Goal: Feedback & Contribution: Contribute content

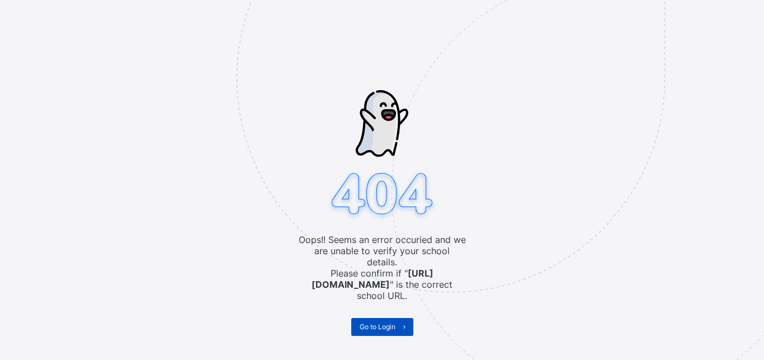
click at [378, 322] on span "Go to Login" at bounding box center [378, 326] width 36 height 8
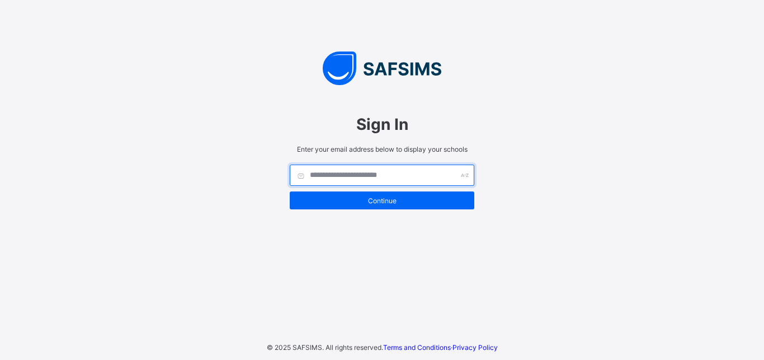
click at [332, 176] on input "text" at bounding box center [382, 175] width 185 height 21
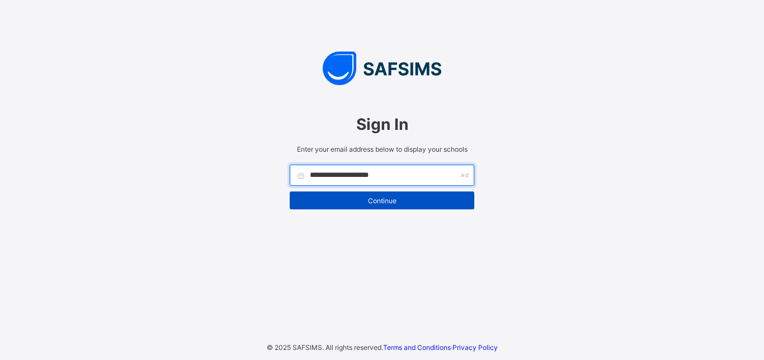
type input "**********"
click at [377, 200] on span "Continue" at bounding box center [382, 200] width 168 height 8
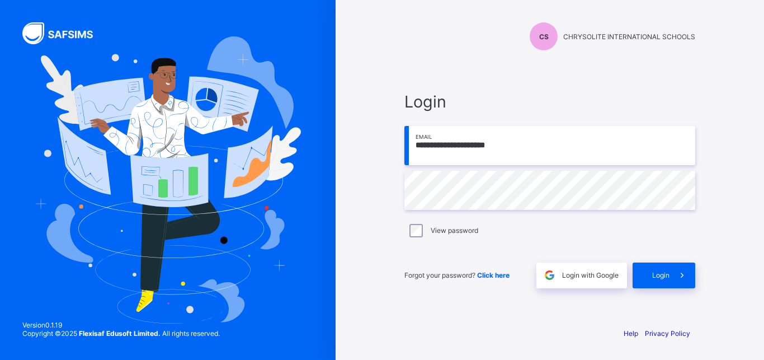
type input "**********"
click at [663, 275] on span "Login" at bounding box center [661, 275] width 17 height 8
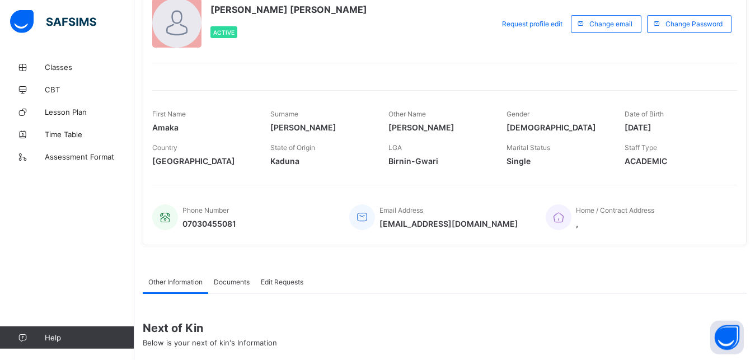
scroll to position [74, 0]
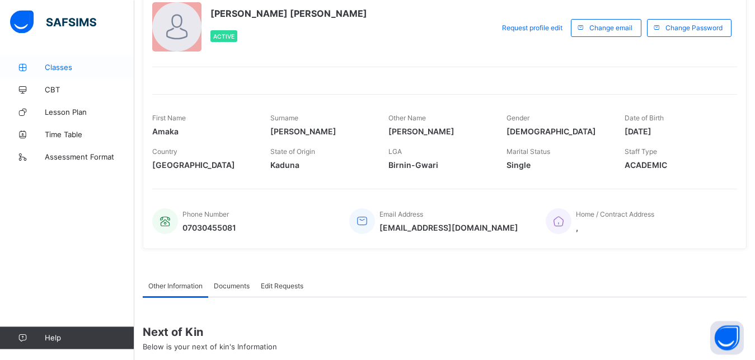
click at [55, 67] on span "Classes" at bounding box center [90, 67] width 90 height 9
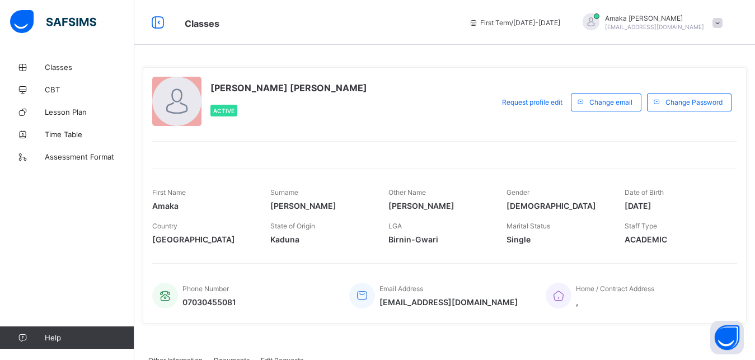
scroll to position [74, 0]
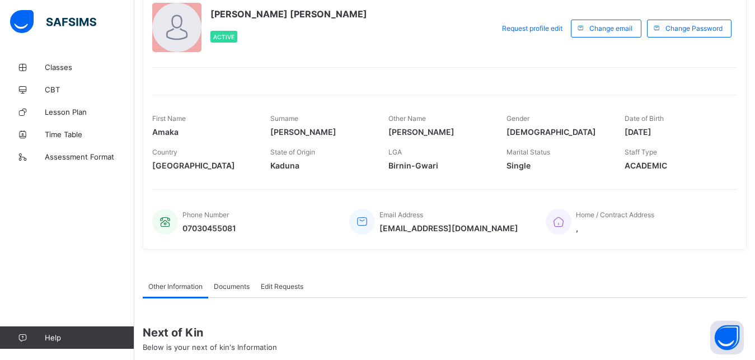
click at [483, 41] on div "[PERSON_NAME] [PERSON_NAME] Active" at bounding box center [320, 28] width 336 height 51
click at [180, 28] on div at bounding box center [176, 27] width 49 height 49
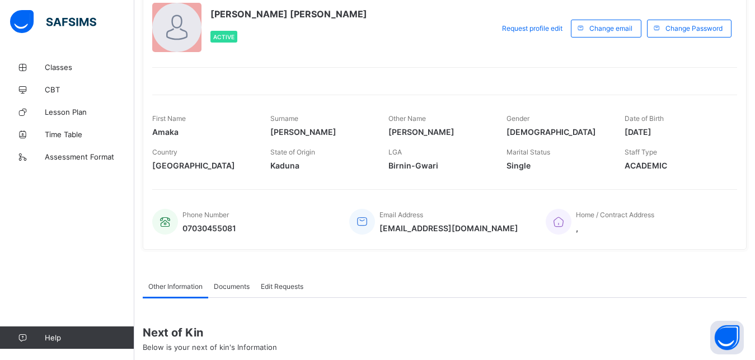
click at [22, 25] on img at bounding box center [53, 22] width 86 height 24
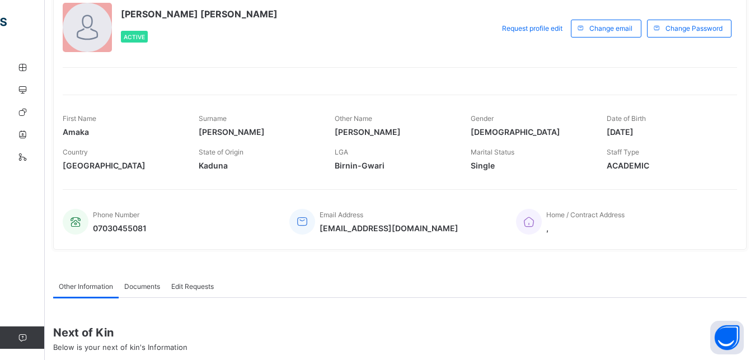
click at [536, 55] on div "[PERSON_NAME] [PERSON_NAME] Active Request profile edit Change email Change Pas…" at bounding box center [399, 121] width 693 height 256
click at [711, 77] on div at bounding box center [400, 74] width 674 height 14
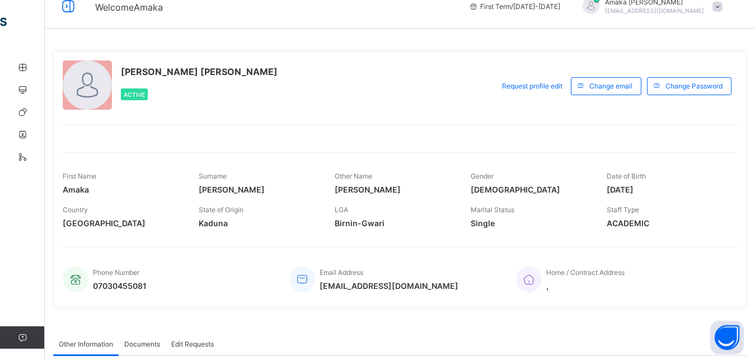
scroll to position [0, 0]
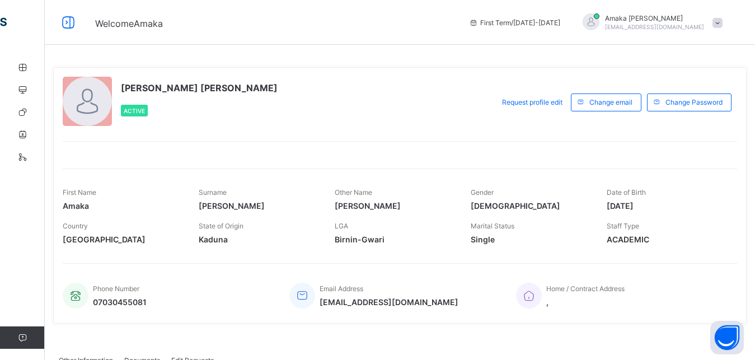
click at [722, 22] on span at bounding box center [717, 23] width 10 height 10
click at [722, 24] on span at bounding box center [717, 23] width 10 height 10
click at [686, 110] on span "Logout" at bounding box center [686, 110] width 74 height 13
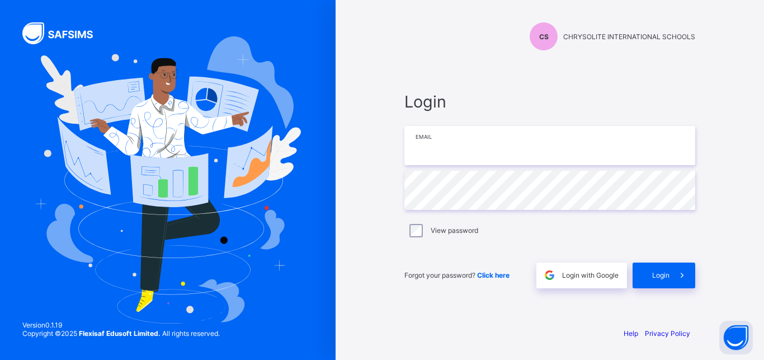
click at [437, 140] on input "email" at bounding box center [550, 145] width 291 height 39
type input "**********"
click at [658, 276] on span "Login" at bounding box center [661, 275] width 17 height 8
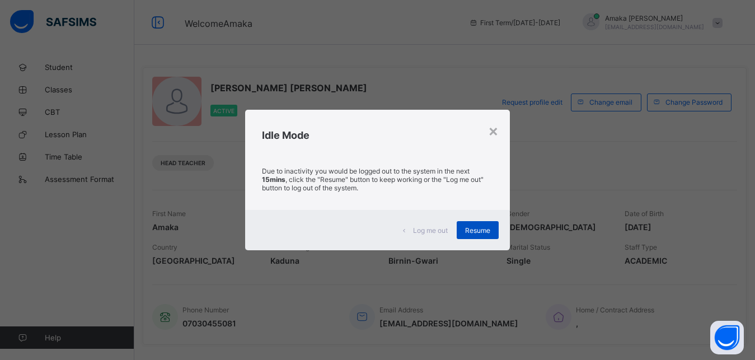
click at [482, 229] on span "Resume" at bounding box center [477, 230] width 25 height 8
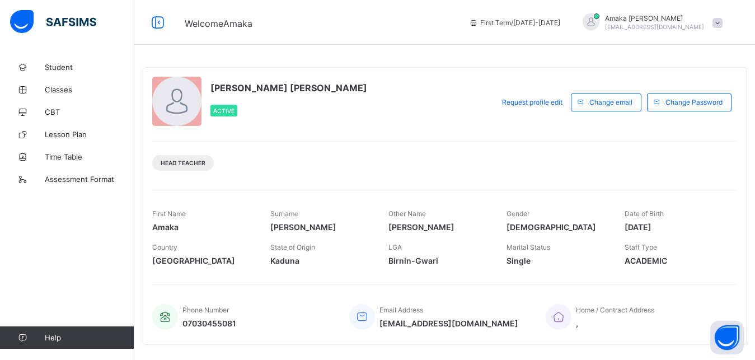
click at [483, 229] on span "[PERSON_NAME]" at bounding box center [438, 227] width 101 height 10
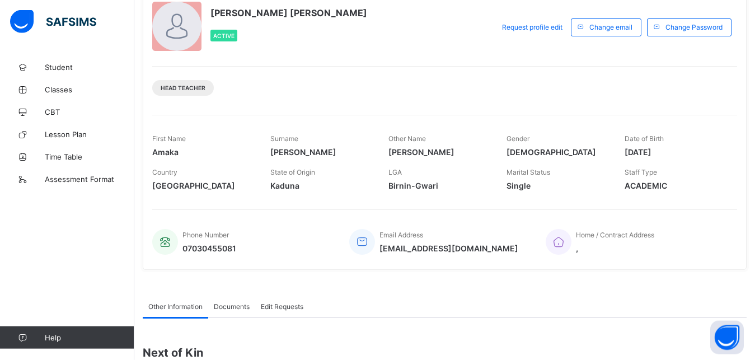
scroll to position [71, 0]
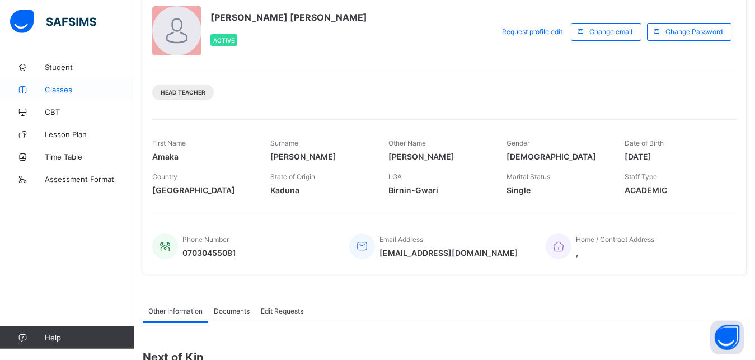
click at [60, 89] on span "Classes" at bounding box center [90, 89] width 90 height 9
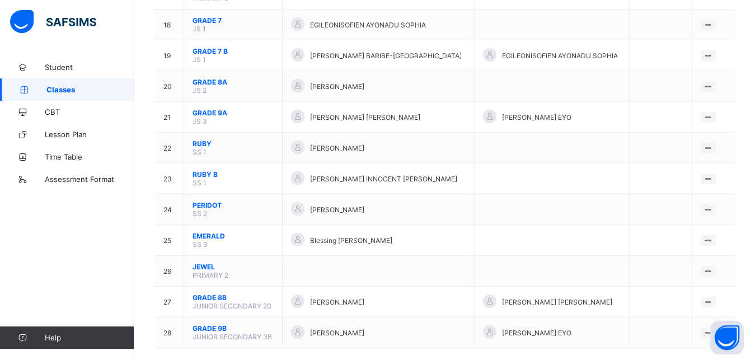
scroll to position [652, 0]
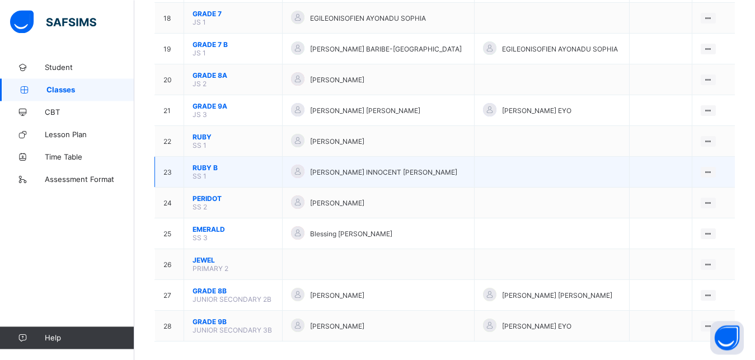
click at [206, 168] on span "RUBY B" at bounding box center [233, 167] width 81 height 8
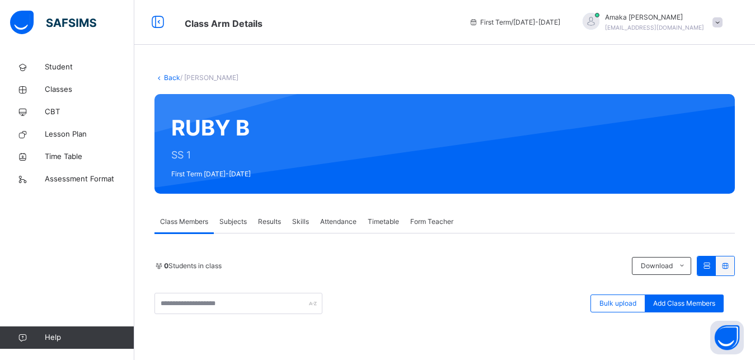
click at [299, 222] on span "Skills" at bounding box center [300, 222] width 17 height 10
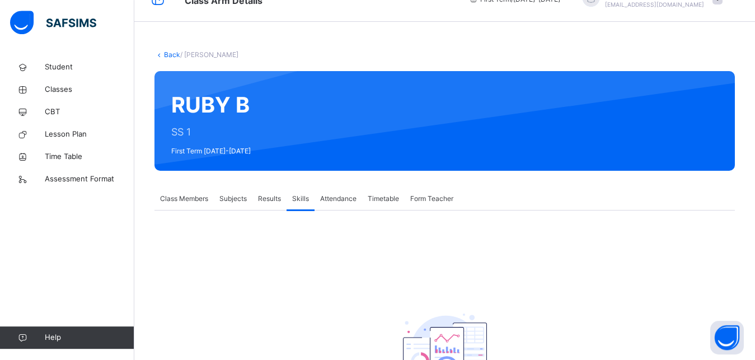
scroll to position [22, 0]
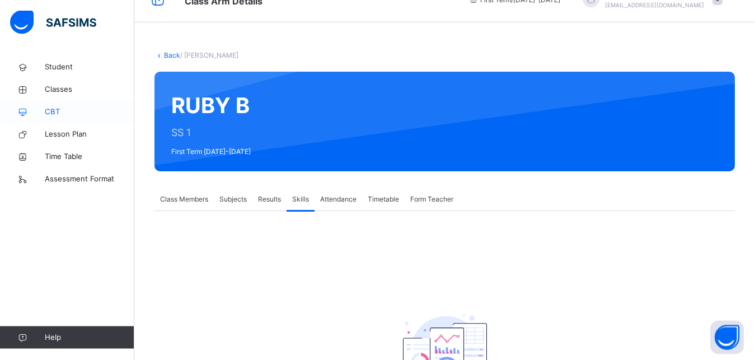
click at [53, 113] on span "CBT" at bounding box center [90, 111] width 90 height 11
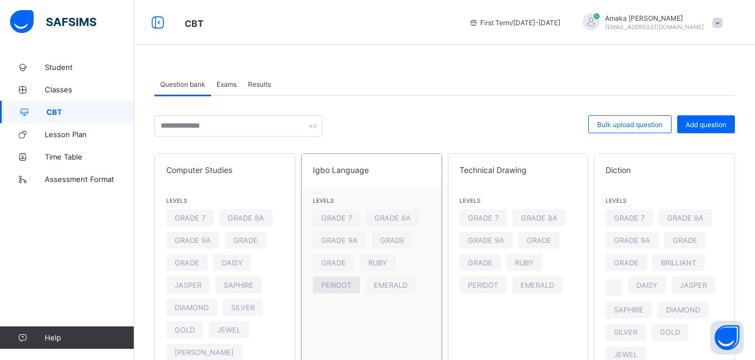
click at [344, 284] on span "PERIDOT" at bounding box center [336, 285] width 30 height 8
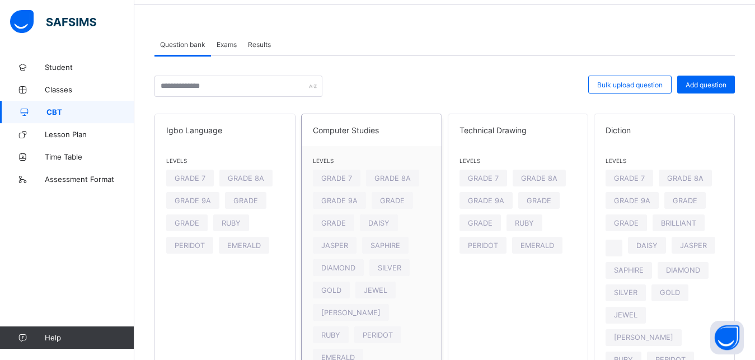
scroll to position [57, 0]
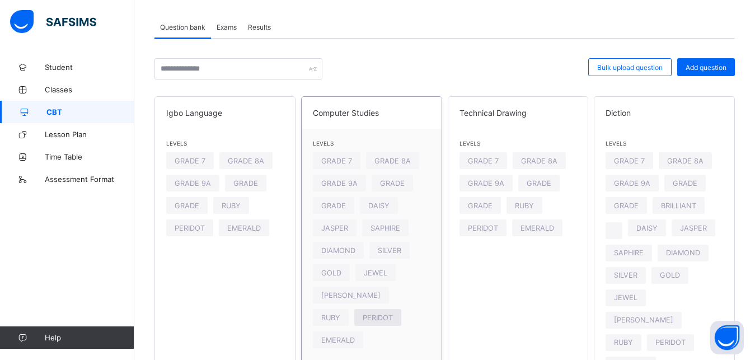
click at [363, 317] on span "PERIDOT" at bounding box center [378, 317] width 30 height 8
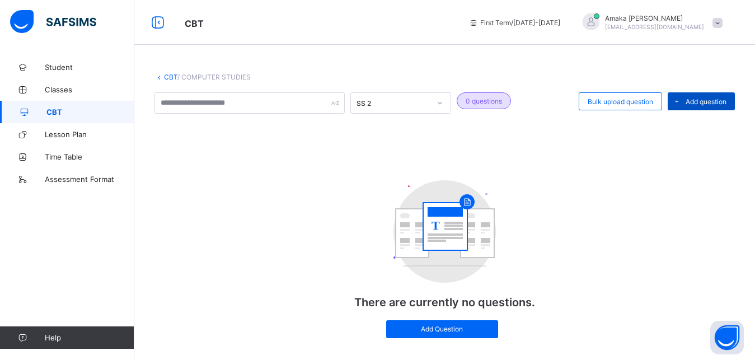
click at [681, 102] on icon at bounding box center [677, 101] width 8 height 7
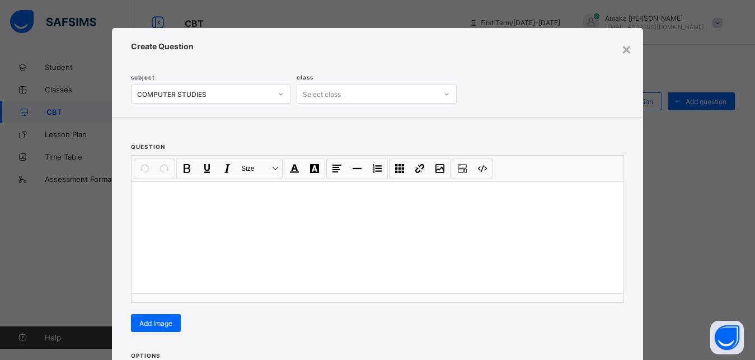
click at [278, 94] on icon at bounding box center [281, 93] width 7 height 11
click at [623, 50] on div "×" at bounding box center [626, 48] width 11 height 19
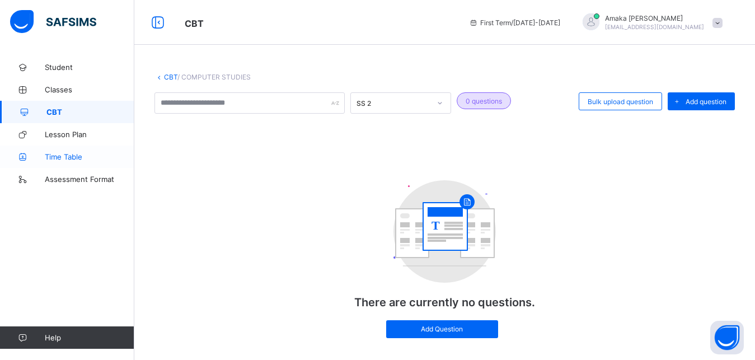
click at [60, 158] on span "Time Table" at bounding box center [90, 156] width 90 height 9
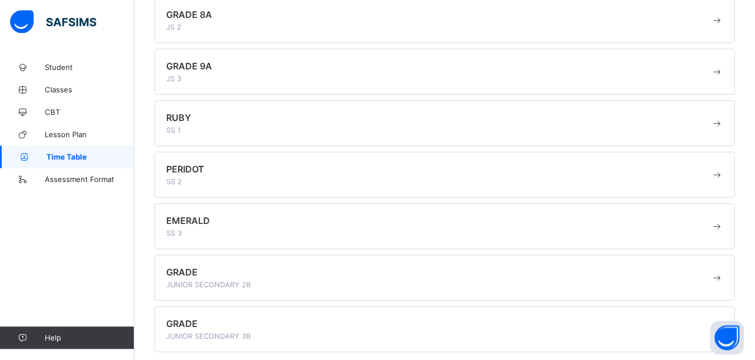
scroll to position [173, 0]
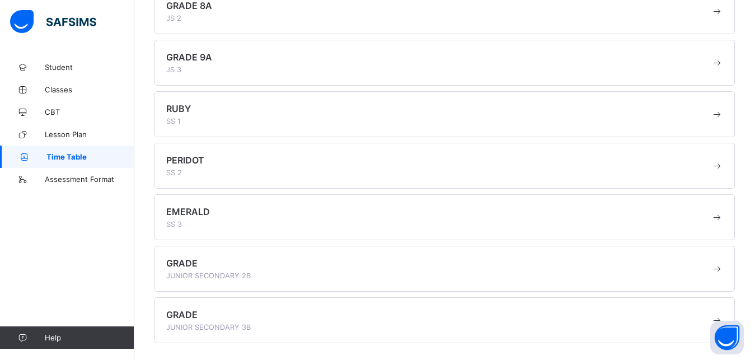
click at [186, 159] on span "PERIDOT" at bounding box center [185, 159] width 38 height 11
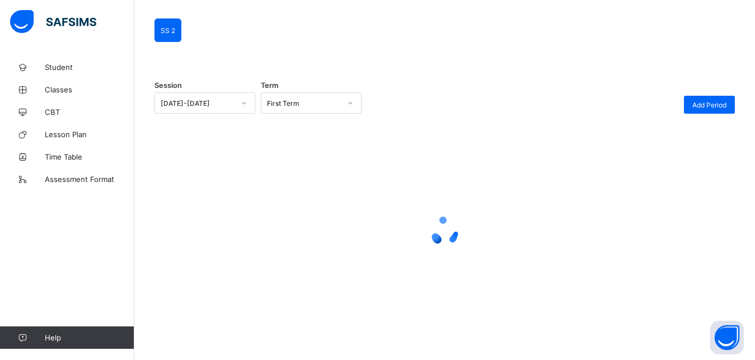
scroll to position [85, 0]
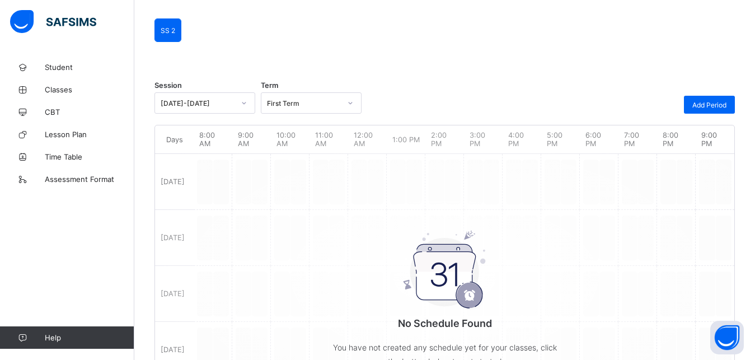
click at [179, 182] on div "No Schedule Found You have not created any schedule yet for your classes, click…" at bounding box center [444, 278] width 579 height 294
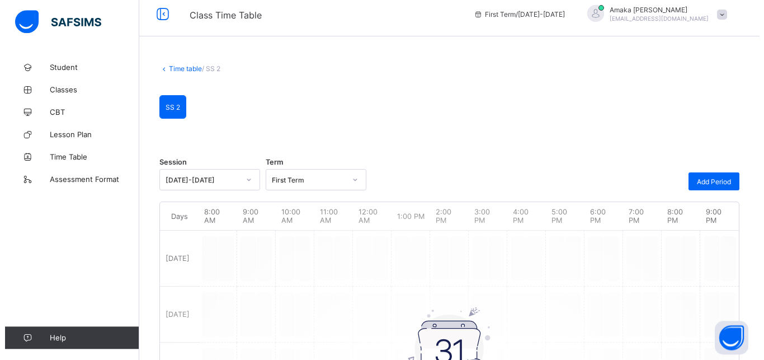
scroll to position [0, 0]
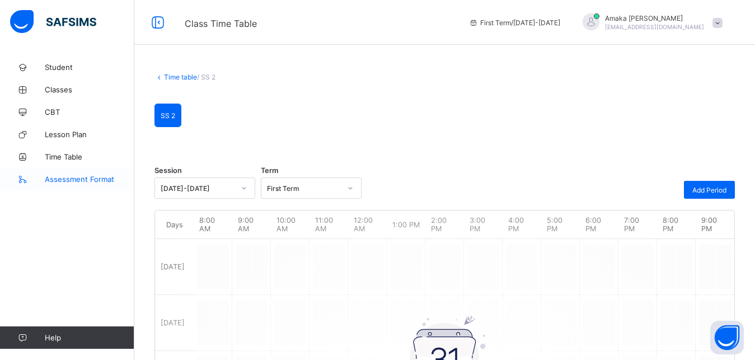
click at [90, 179] on span "Assessment Format" at bounding box center [90, 179] width 90 height 9
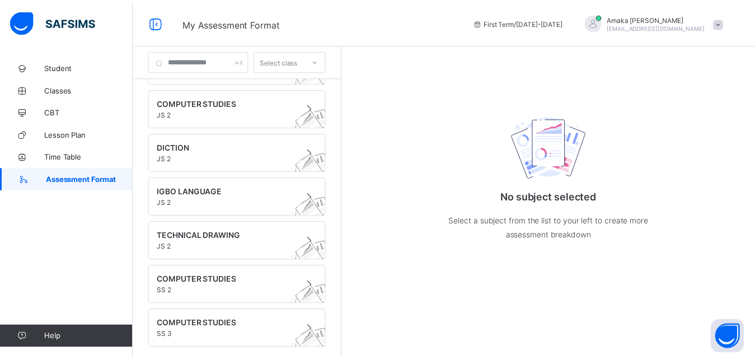
scroll to position [660, 0]
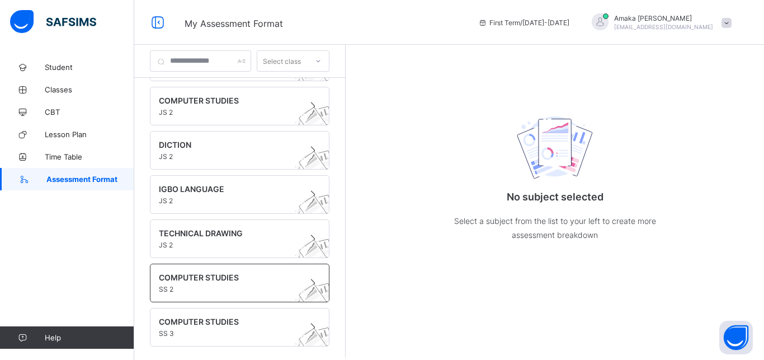
click at [192, 278] on span "COMPUTER STUDIES" at bounding box center [229, 278] width 140 height 10
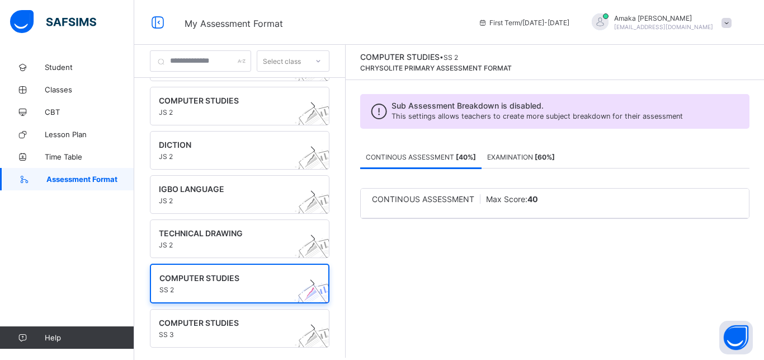
drag, startPoint x: 758, startPoint y: 112, endPoint x: 758, endPoint y: 65, distance: 47.6
click at [754, 65] on div "COMPUTER STUDIES • SS 2 CHRYSOLITE PRIMARY ASSESSMENT FORMAT Sub Assessment Bre…" at bounding box center [555, 201] width 419 height 313
drag, startPoint x: 761, startPoint y: 112, endPoint x: 758, endPoint y: 140, distance: 28.1
click at [725, 22] on span at bounding box center [727, 23] width 10 height 10
click at [451, 237] on div "CONTINOUS ASSESSMENT Max Score: 40 × Deleting Sub-assessment Note: that this su…" at bounding box center [554, 203] width 389 height 70
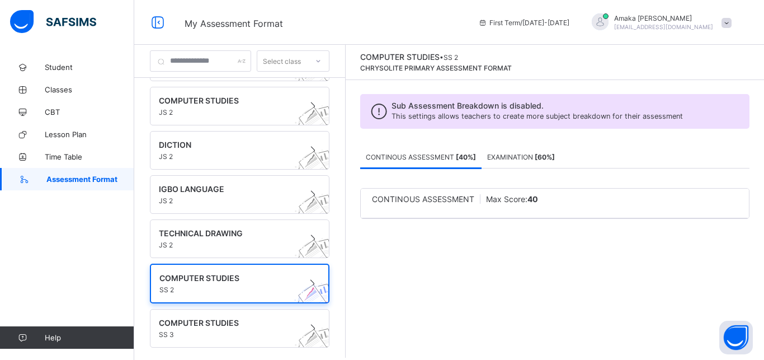
drag, startPoint x: 757, startPoint y: 152, endPoint x: 761, endPoint y: 237, distance: 85.2
drag, startPoint x: 759, startPoint y: 241, endPoint x: 760, endPoint y: 271, distance: 29.7
click at [51, 112] on span "CBT" at bounding box center [90, 111] width 90 height 9
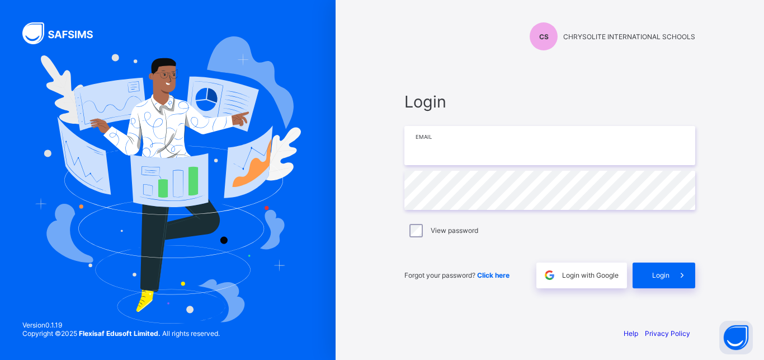
click at [453, 149] on input "email" at bounding box center [550, 145] width 291 height 39
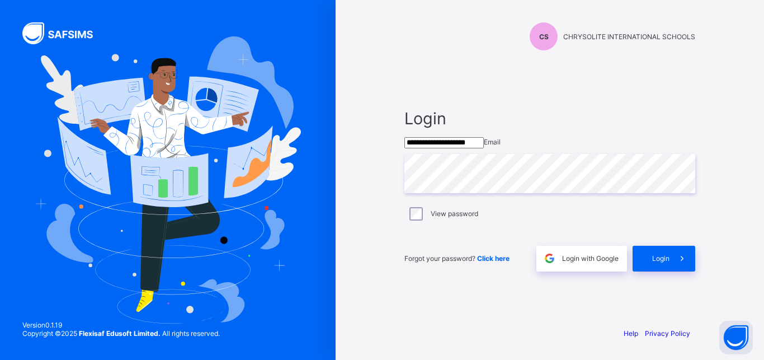
type input "**********"
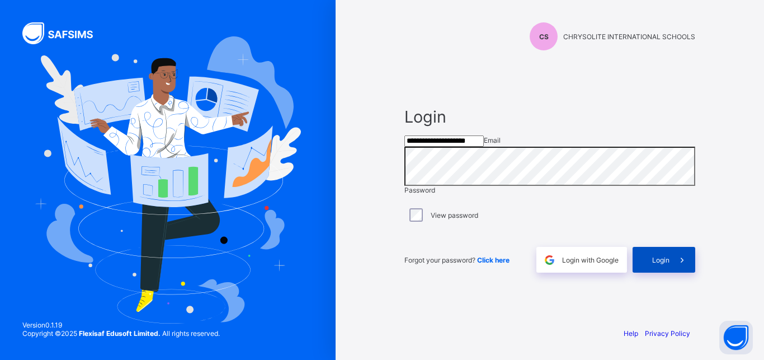
click at [658, 264] on span "Login" at bounding box center [661, 260] width 17 height 8
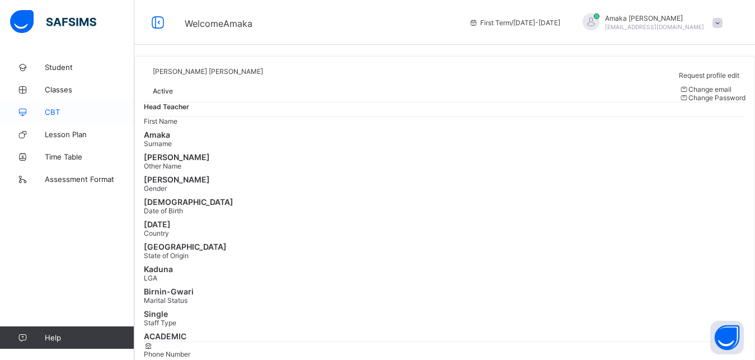
click at [52, 111] on span "CBT" at bounding box center [90, 111] width 90 height 9
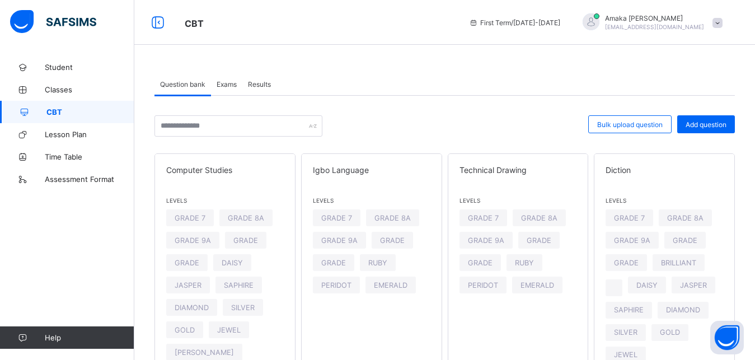
click at [229, 84] on span "Exams" at bounding box center [227, 84] width 20 height 8
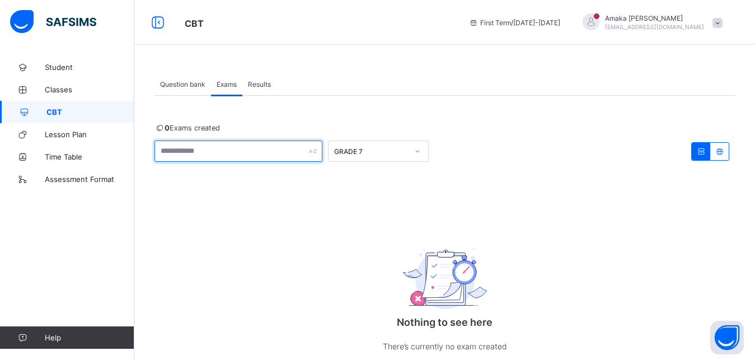
click at [265, 154] on input "text" at bounding box center [238, 150] width 168 height 21
type input "***"
click at [271, 194] on div "0 Exams created *** GRADE 7 Nothing to see here There’s currently no exam creat…" at bounding box center [444, 250] width 580 height 252
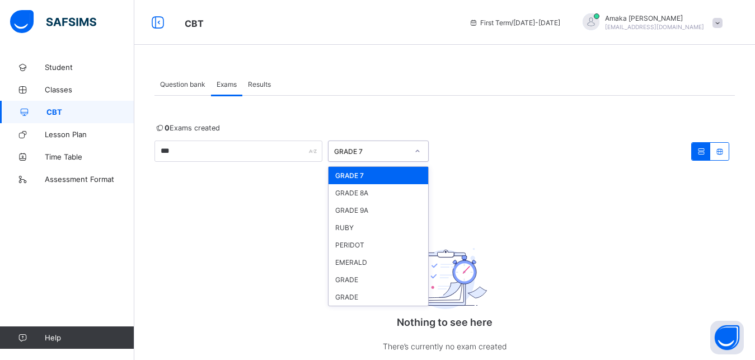
click at [419, 152] on icon at bounding box center [417, 150] width 7 height 11
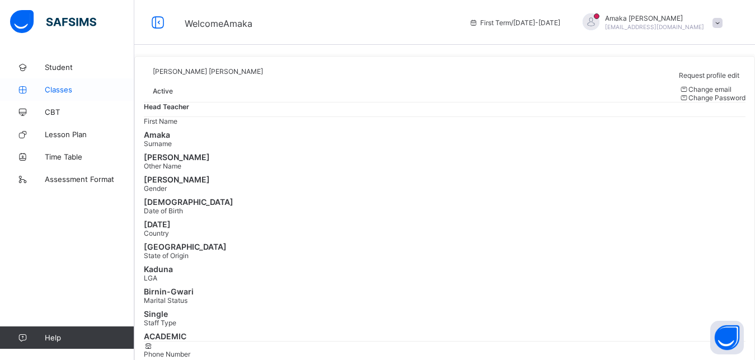
click at [60, 90] on span "Classes" at bounding box center [90, 89] width 90 height 9
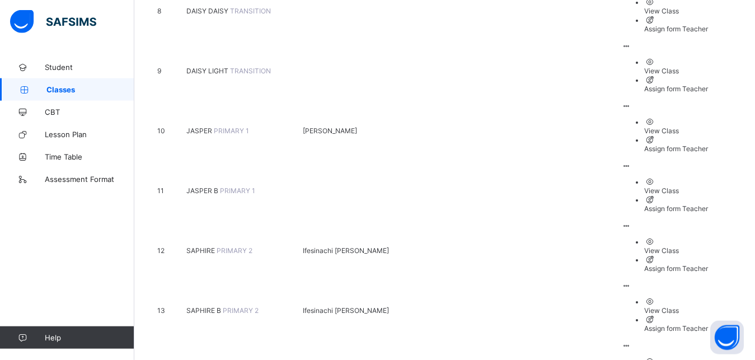
scroll to position [661, 0]
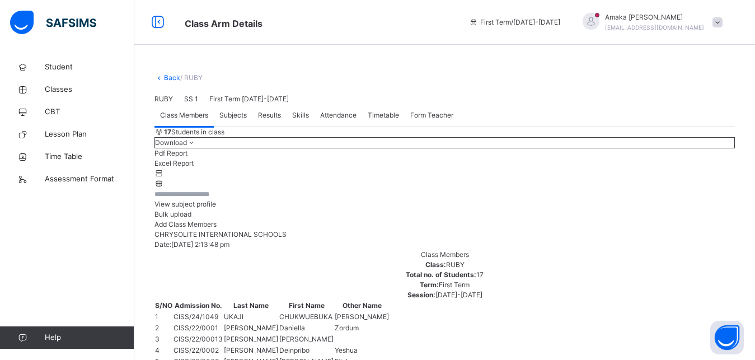
scroll to position [80, 0]
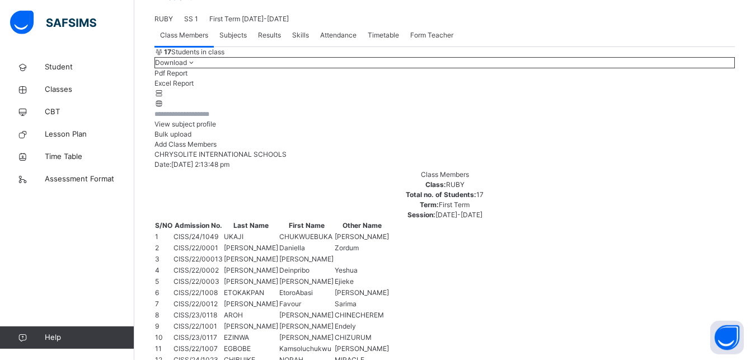
click at [232, 40] on span "Subjects" at bounding box center [232, 35] width 27 height 10
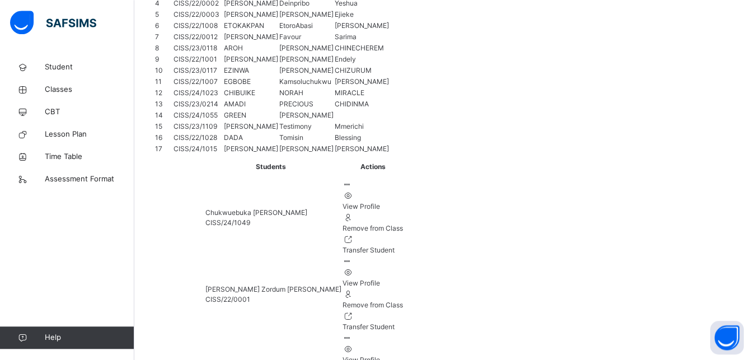
scroll to position [352, 0]
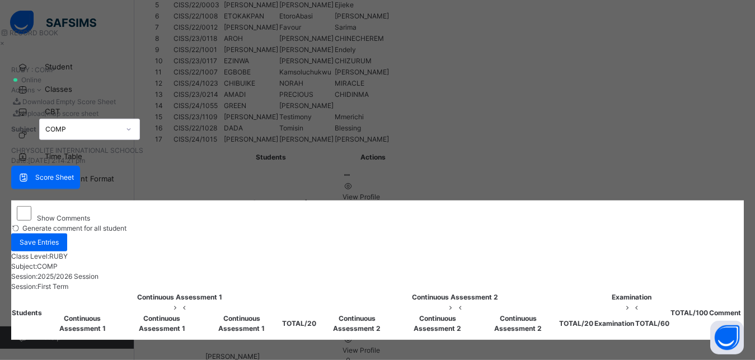
scroll to position [355, 0]
click at [745, 48] on div "×" at bounding box center [377, 43] width 755 height 10
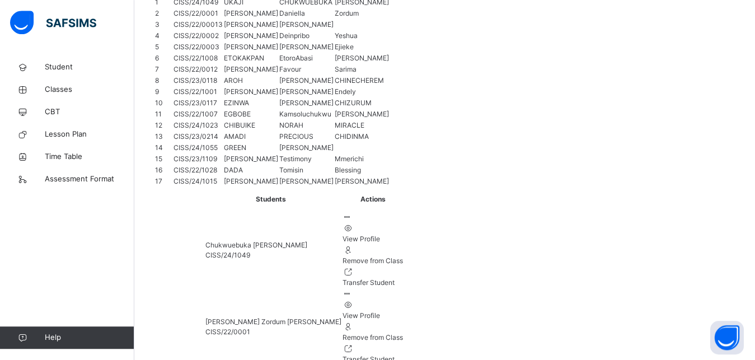
scroll to position [298, 0]
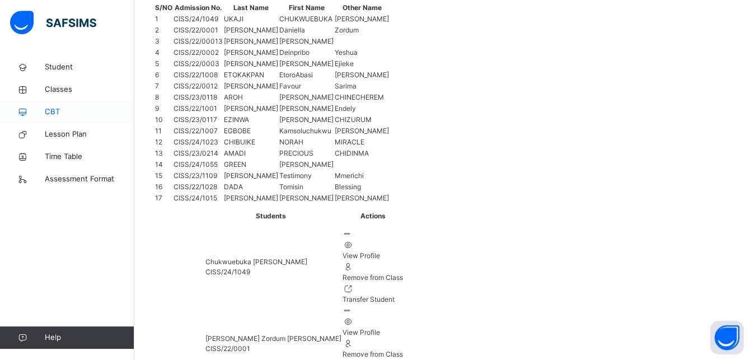
click at [55, 112] on span "CBT" at bounding box center [90, 111] width 90 height 11
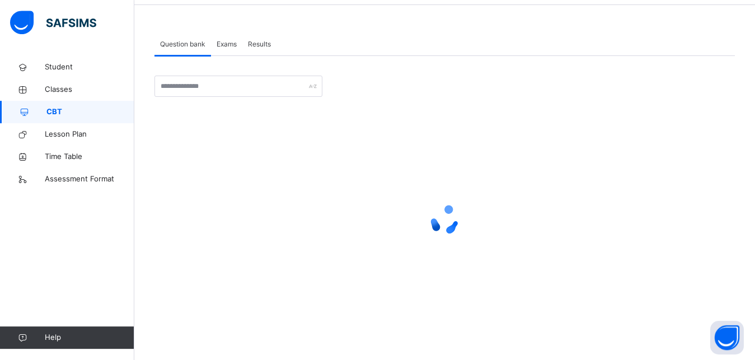
scroll to position [40, 0]
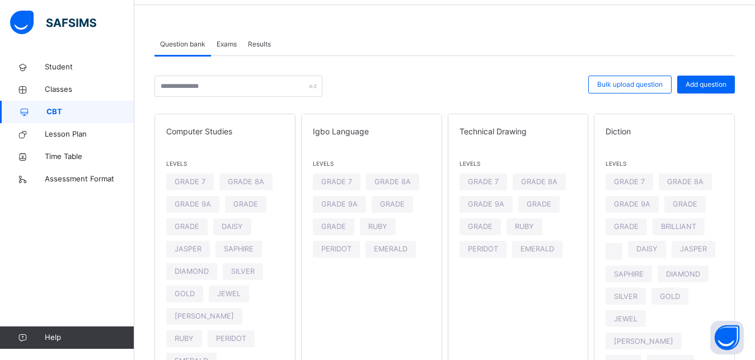
click at [183, 45] on span "Question bank" at bounding box center [182, 44] width 45 height 10
click at [204, 130] on span "Computer Studies" at bounding box center [225, 131] width 118 height 12
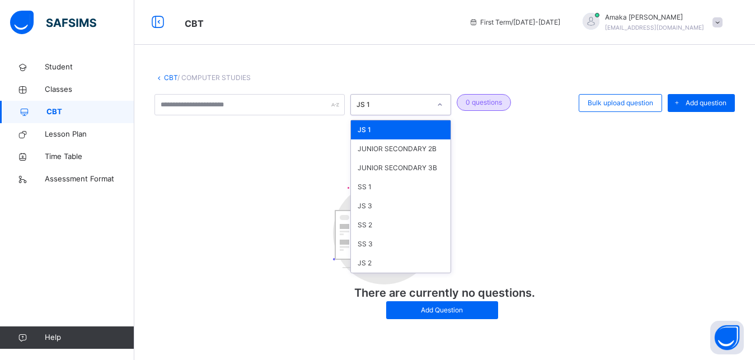
click at [440, 104] on icon at bounding box center [439, 104] width 7 height 11
click at [384, 225] on div "SS 2" at bounding box center [401, 224] width 100 height 19
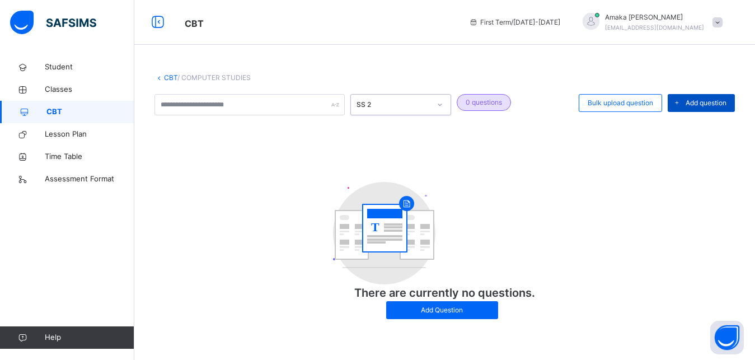
click at [708, 101] on span "Add question" at bounding box center [706, 103] width 41 height 10
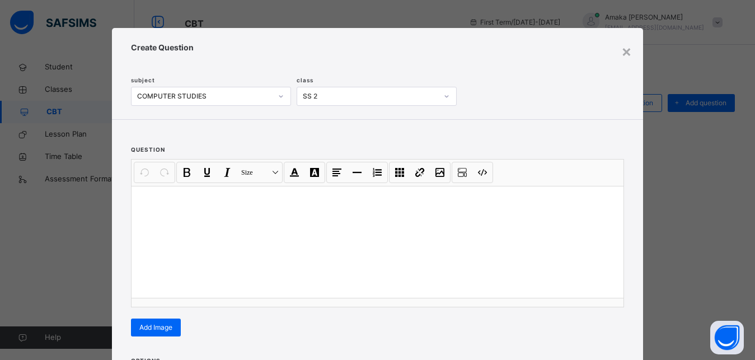
click at [167, 210] on div at bounding box center [378, 242] width 492 height 112
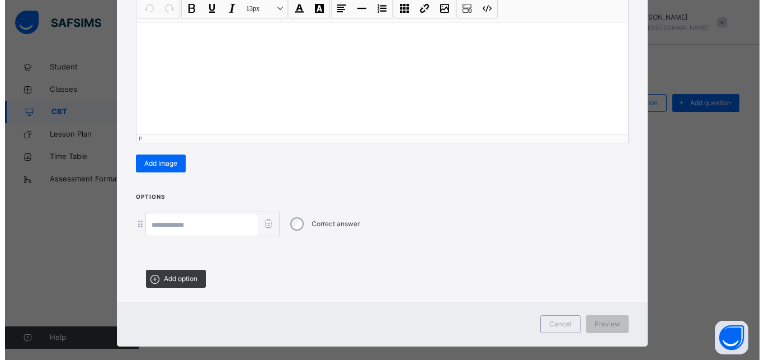
scroll to position [165, 0]
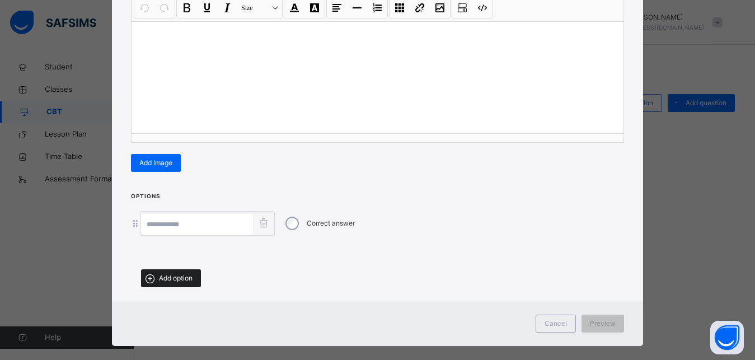
click at [177, 276] on span "Add option" at bounding box center [176, 278] width 34 height 10
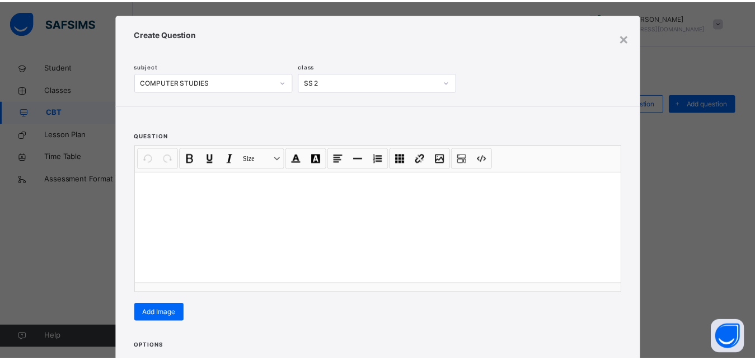
scroll to position [0, 0]
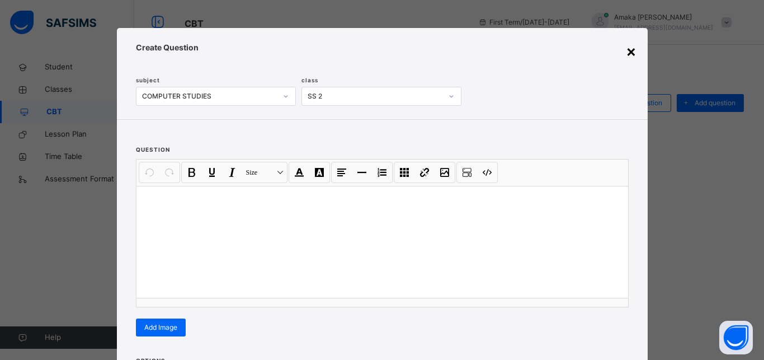
click at [626, 50] on div "×" at bounding box center [631, 51] width 11 height 24
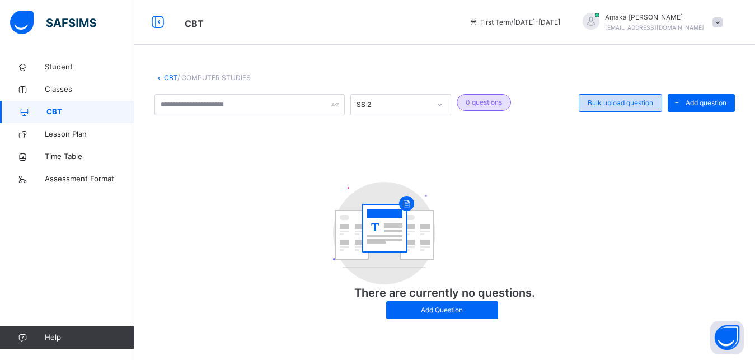
click at [627, 104] on span "Bulk upload question" at bounding box center [620, 103] width 65 height 10
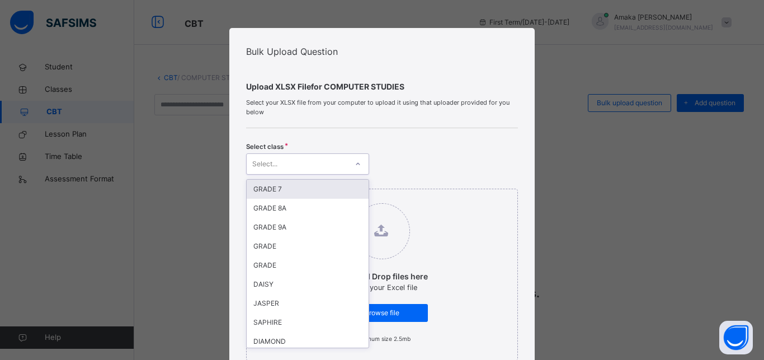
click at [355, 165] on icon at bounding box center [358, 163] width 7 height 11
click at [409, 161] on div "Select class option GRADE 7 focused, 1 of 16. 16 results available. Use Up and …" at bounding box center [382, 156] width 272 height 38
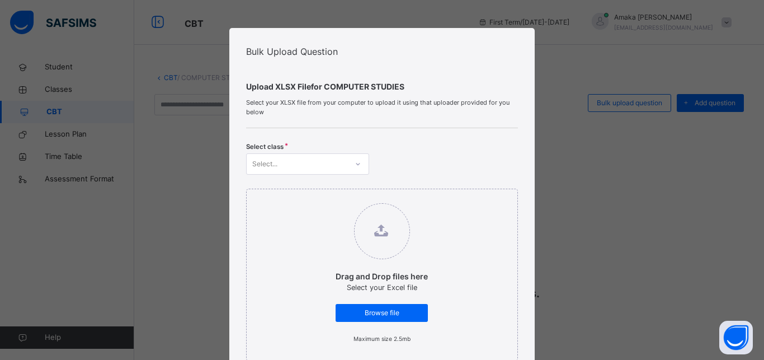
click at [580, 153] on div "Bulk Upload Question Upload XLSX File for COMPUTER STUDIES Select your XLSX fil…" at bounding box center [382, 180] width 764 height 360
click at [370, 316] on span "Browse file" at bounding box center [382, 313] width 76 height 10
click at [325, 198] on input "Drag and Drop files here Select your Excel file Browse file Maximum size 2.5mb" at bounding box center [325, 198] width 0 height 0
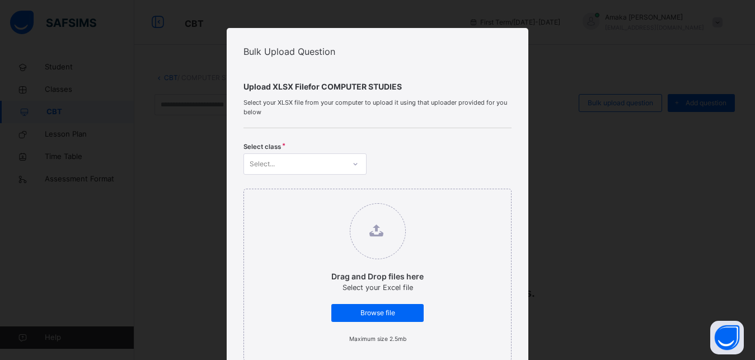
click at [584, 50] on div "Bulk Upload Question Upload XLSX File for COMPUTER STUDIES Select your XLSX fil…" at bounding box center [377, 180] width 755 height 360
click at [557, 149] on div "Bulk Upload Question Upload XLSX File for COMPUTER STUDIES Select your XLSX fil…" at bounding box center [377, 180] width 755 height 360
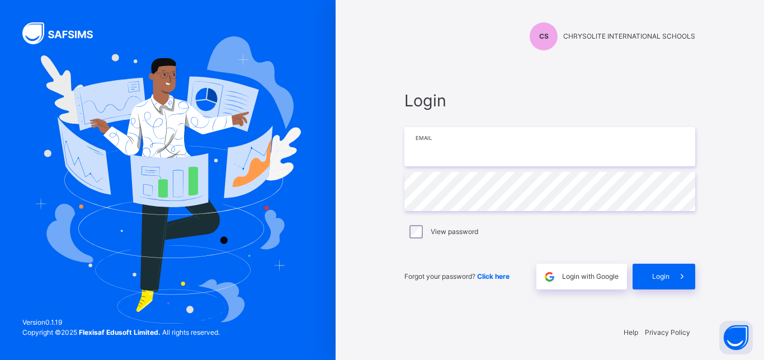
click at [471, 151] on input "email" at bounding box center [550, 146] width 291 height 39
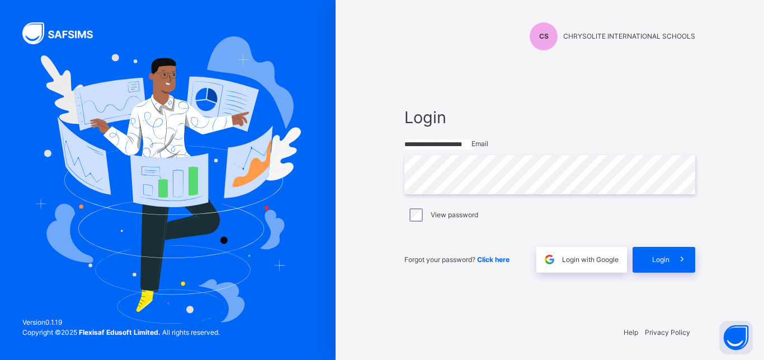
type input "**********"
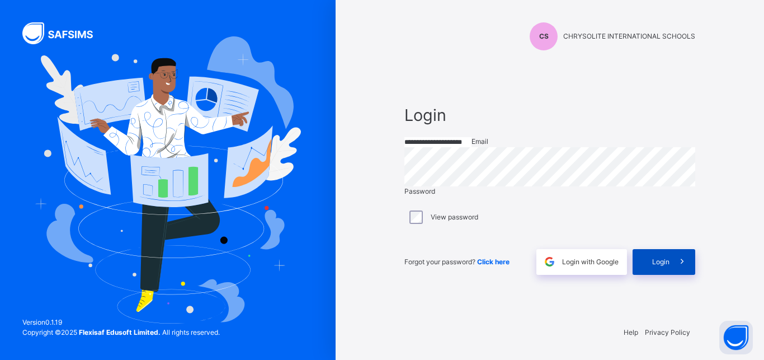
click at [663, 267] on span "Login" at bounding box center [661, 262] width 17 height 10
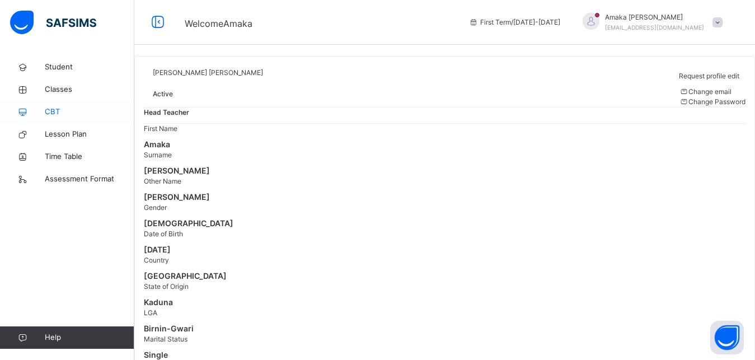
click at [51, 111] on span "CBT" at bounding box center [90, 111] width 90 height 11
